Goal: Transaction & Acquisition: Download file/media

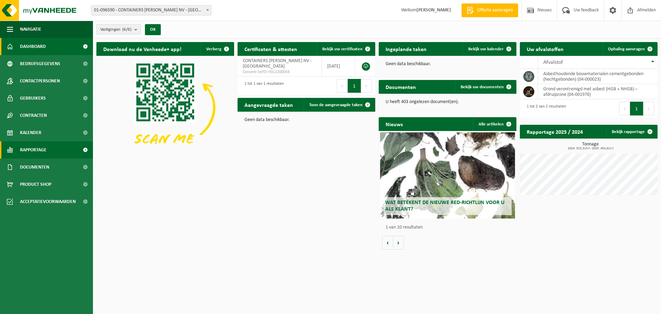
click at [46, 153] on span "Rapportage" at bounding box center [33, 149] width 27 height 17
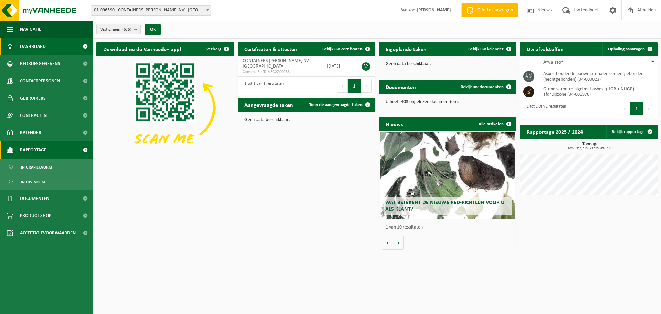
click at [46, 153] on span "Rapportage" at bounding box center [33, 149] width 27 height 17
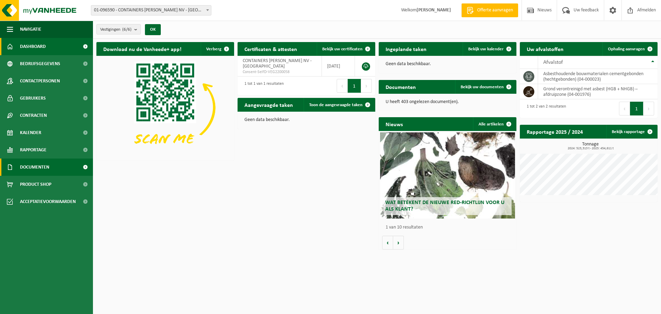
click at [45, 165] on span "Documenten" at bounding box center [34, 166] width 29 height 17
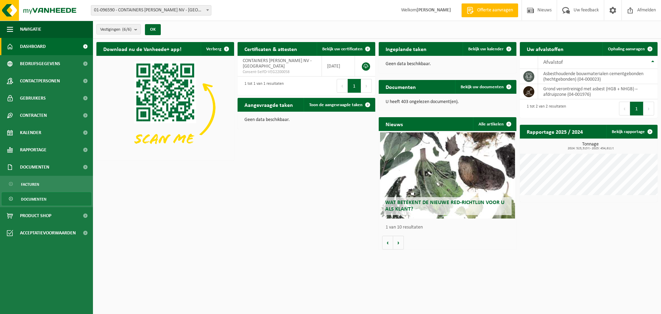
click at [34, 200] on span "Documenten" at bounding box center [33, 198] width 25 height 13
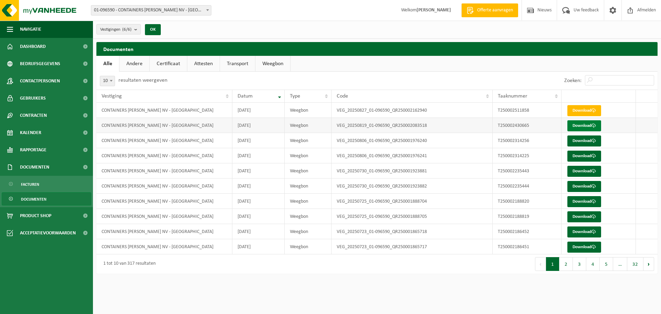
click at [576, 124] on link "Download" at bounding box center [584, 125] width 34 height 11
